Goal: Task Accomplishment & Management: Manage account settings

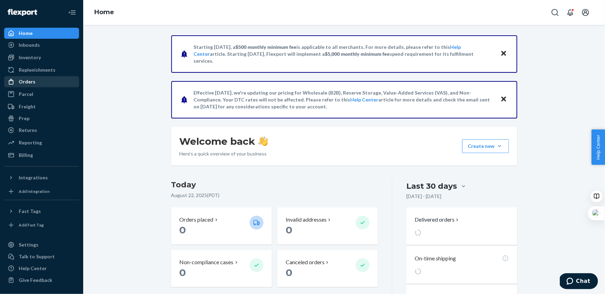
click at [30, 83] on div "Orders" at bounding box center [27, 81] width 17 height 7
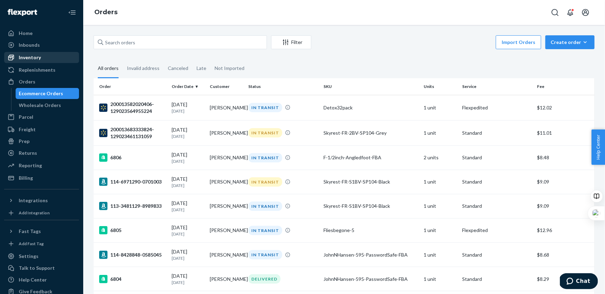
click at [44, 60] on div "Inventory" at bounding box center [41, 58] width 73 height 10
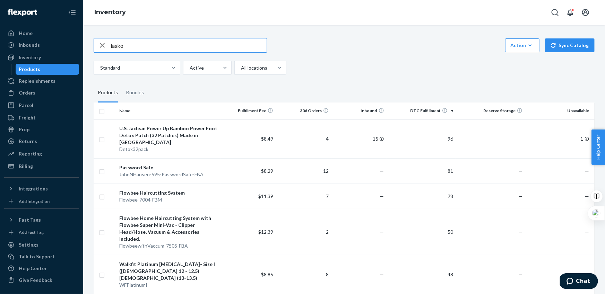
type input "lasko"
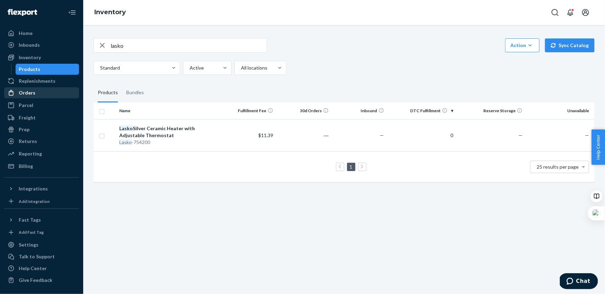
click at [31, 93] on div "Orders" at bounding box center [27, 92] width 17 height 7
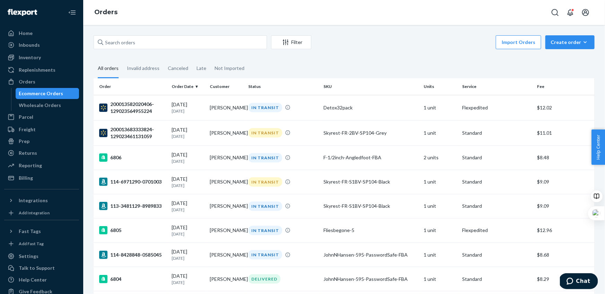
drag, startPoint x: 69, startPoint y: 13, endPoint x: 78, endPoint y: 18, distance: 9.5
click at [69, 13] on icon "Close Navigation" at bounding box center [72, 12] width 8 height 8
